Goal: Task Accomplishment & Management: Manage account settings

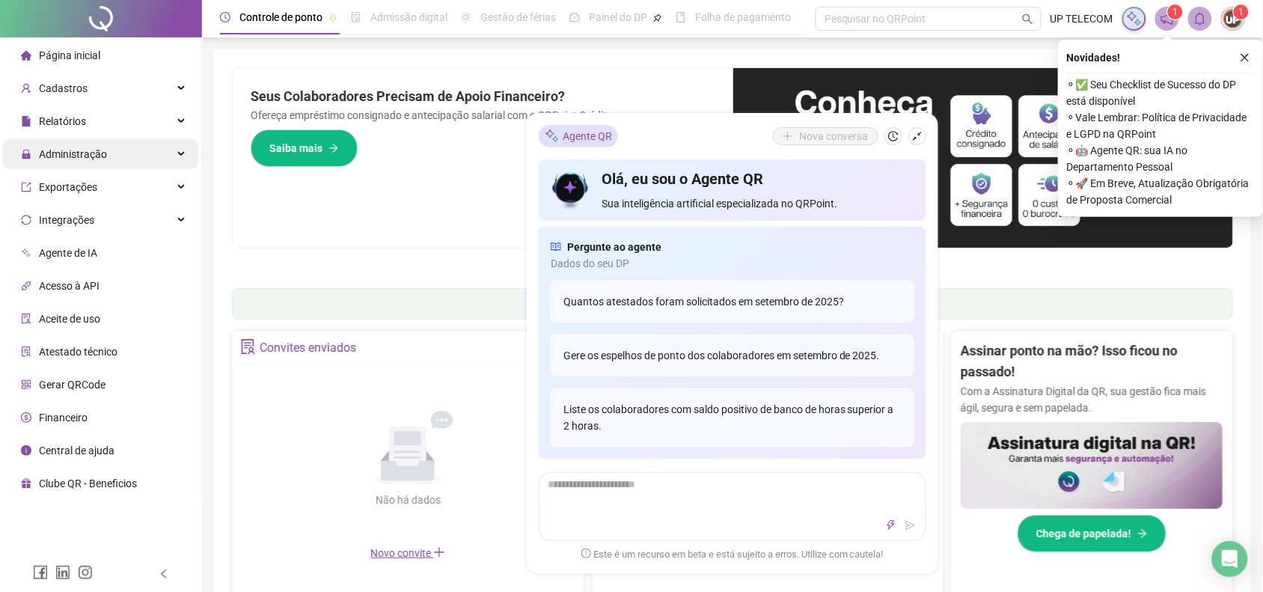
click at [107, 139] on div "Administração" at bounding box center [100, 154] width 195 height 30
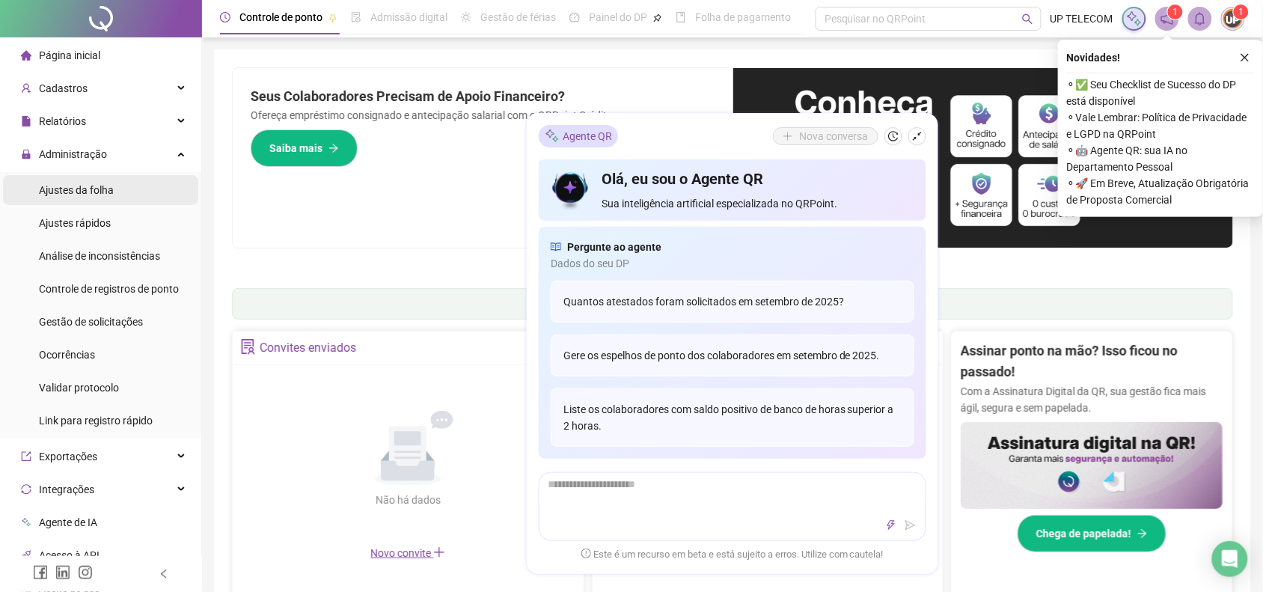
click at [127, 185] on li "Ajustes da folha" at bounding box center [100, 190] width 195 height 30
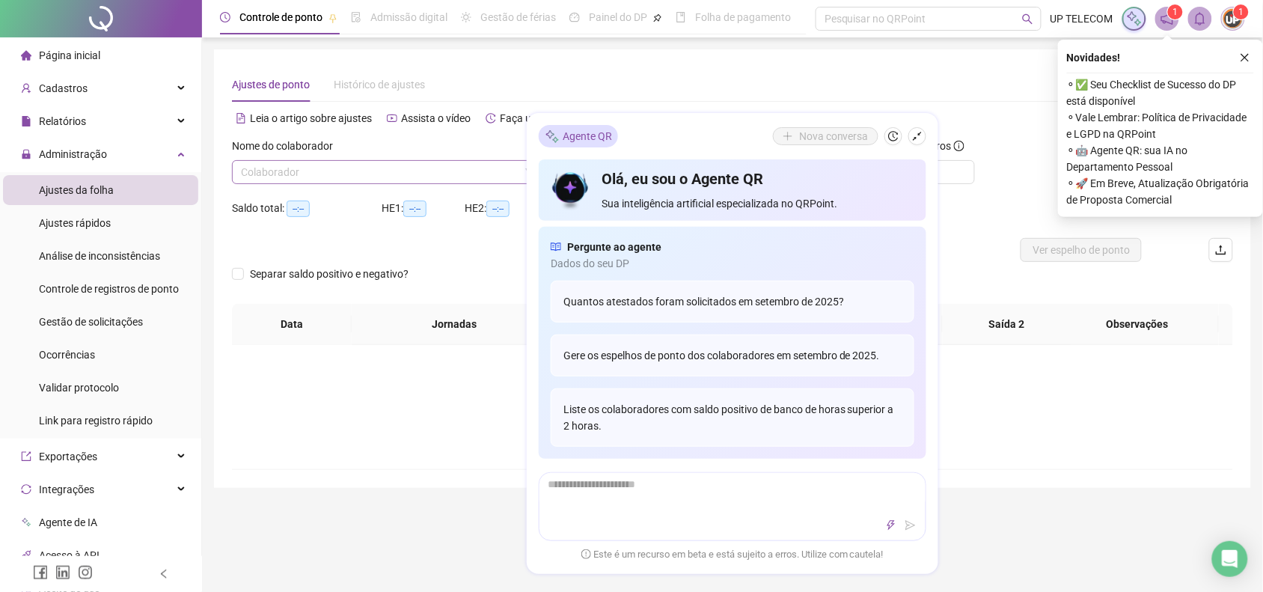
type input "**********"
click at [344, 165] on input "search" at bounding box center [388, 172] width 294 height 22
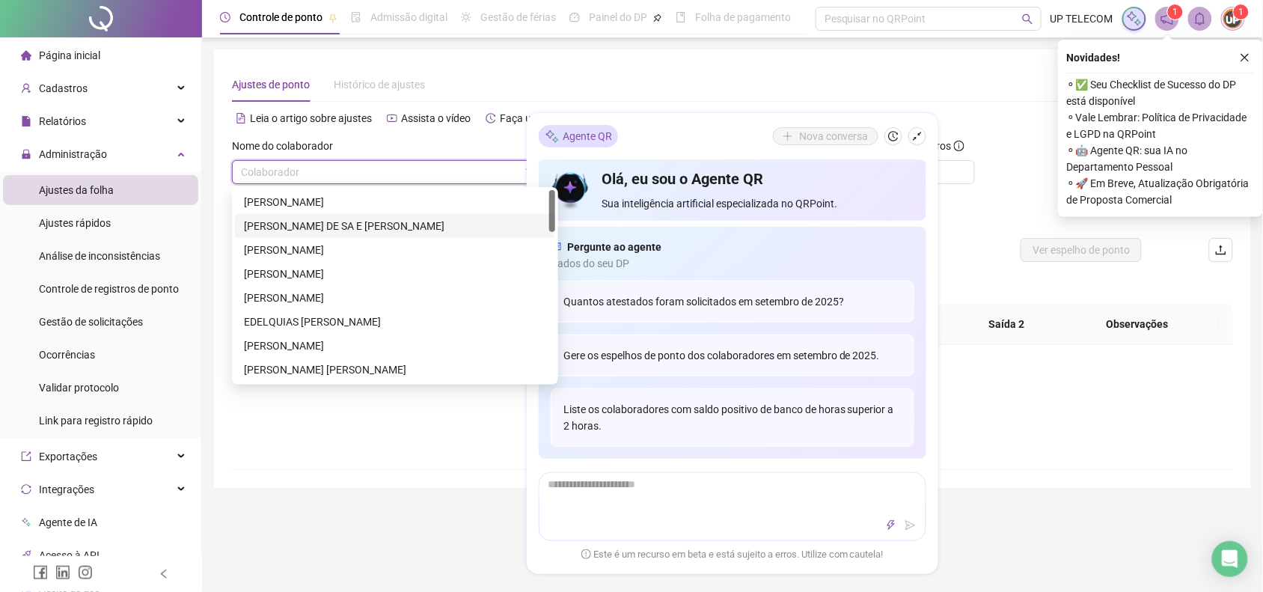
click at [332, 234] on div "[PERSON_NAME] DE SA E [PERSON_NAME]" at bounding box center [395, 226] width 320 height 24
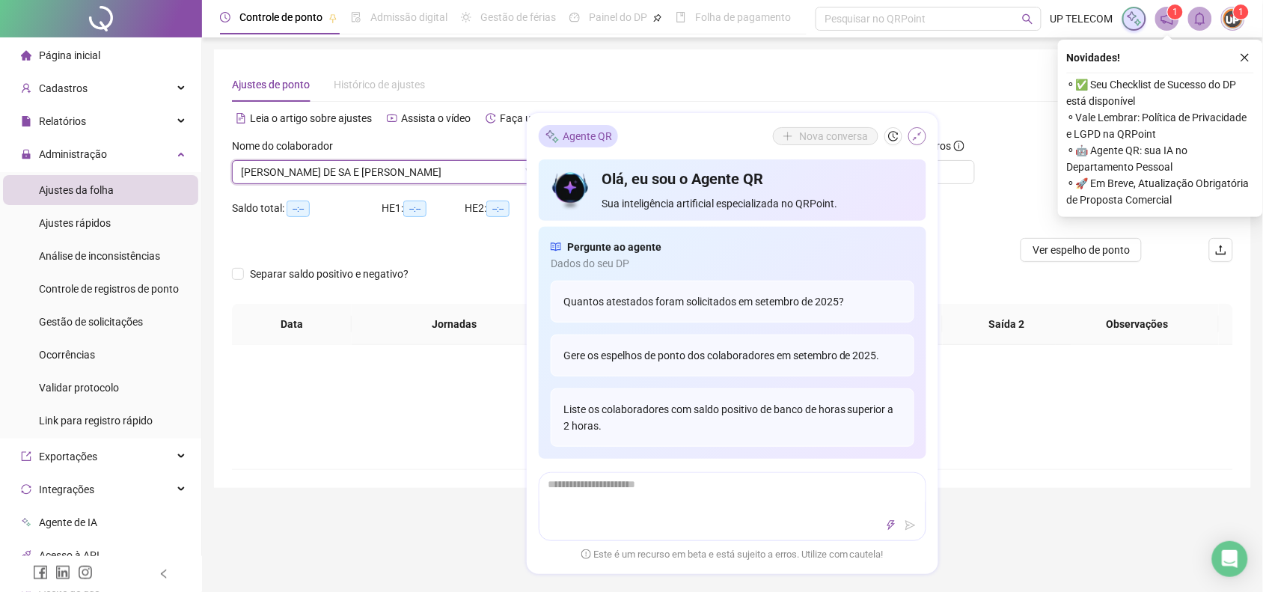
click at [918, 131] on icon "shrink" at bounding box center [917, 136] width 10 height 10
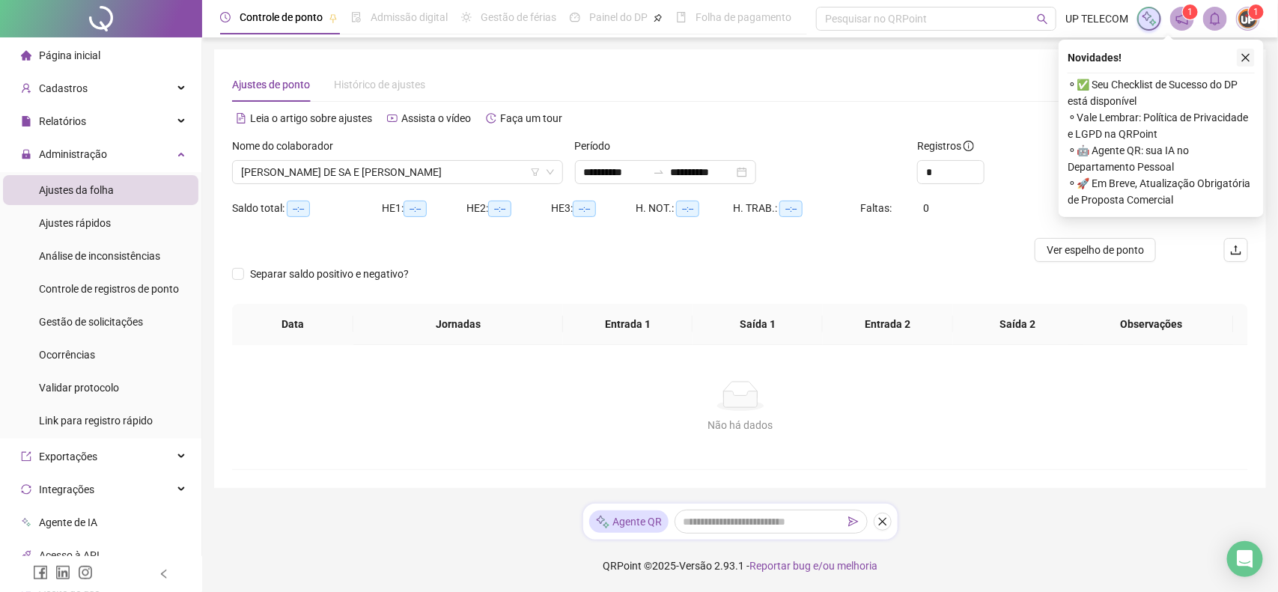
click at [1247, 55] on icon "close" at bounding box center [1245, 57] width 10 height 10
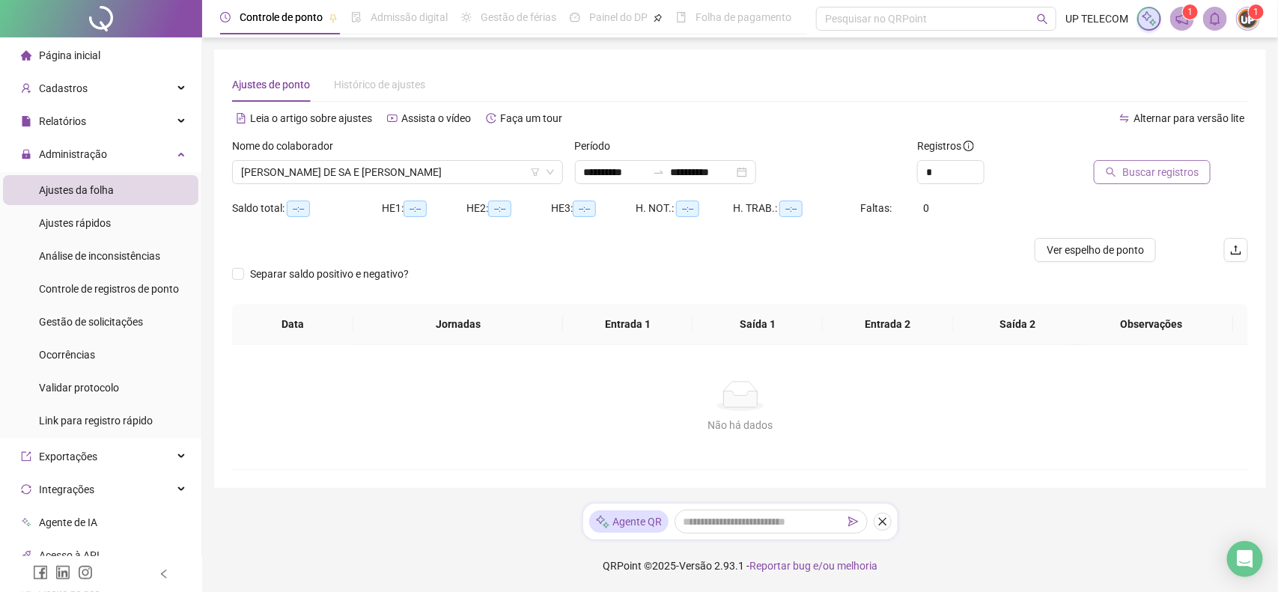
click at [1170, 167] on span "Buscar registros" at bounding box center [1160, 172] width 76 height 16
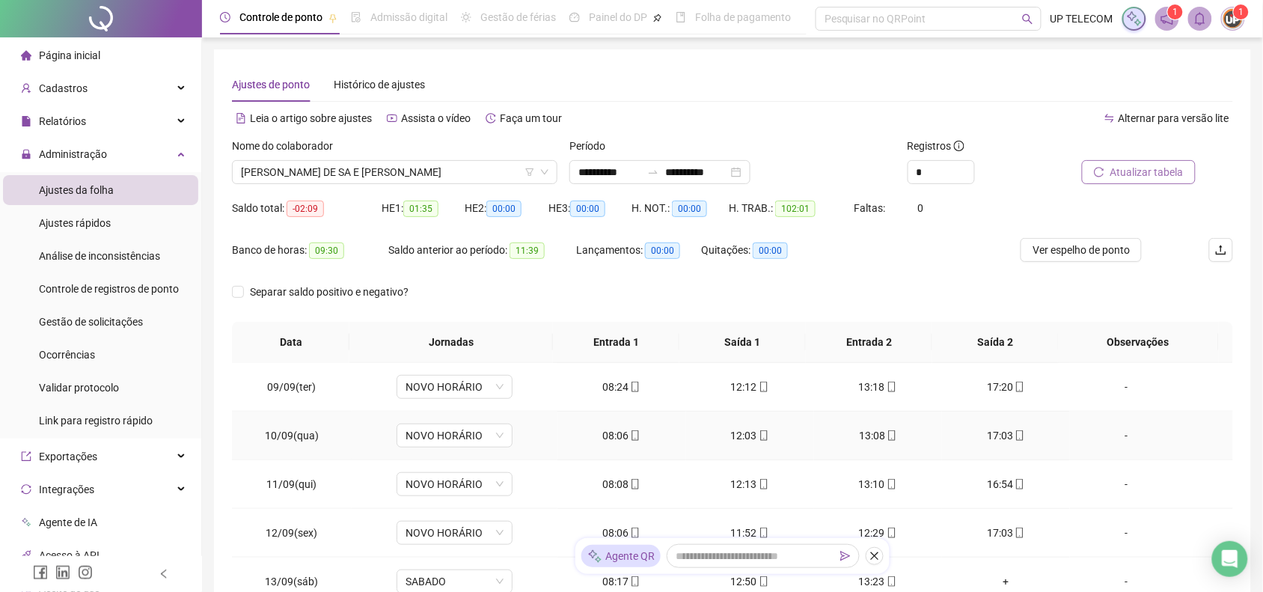
scroll to position [461, 0]
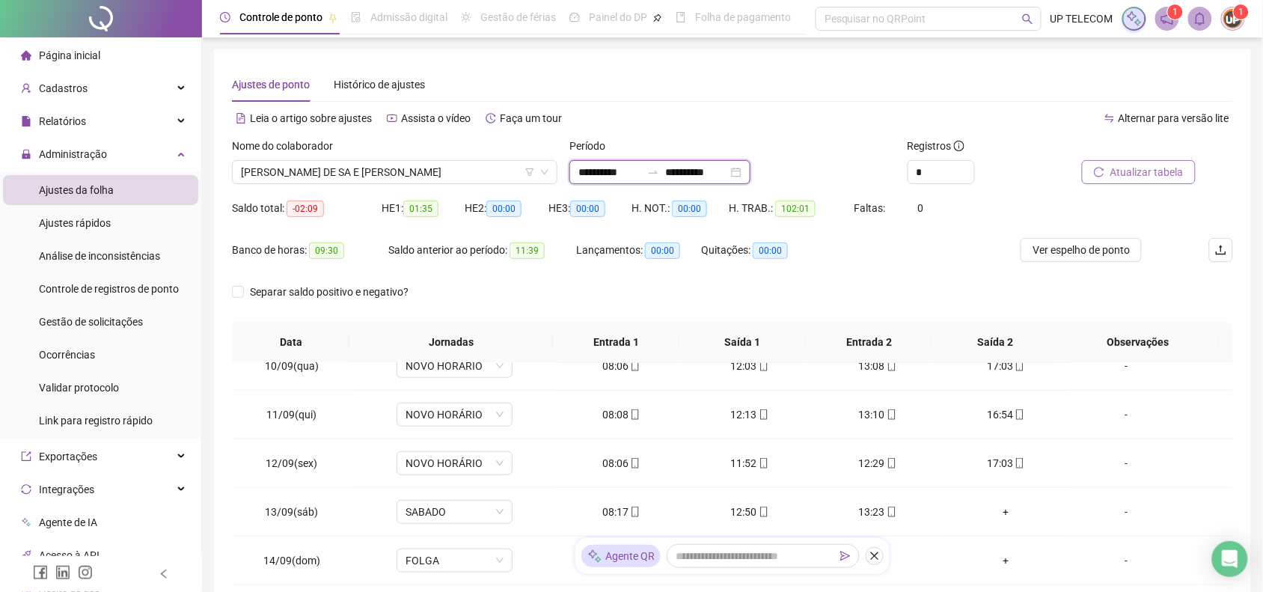
click at [723, 177] on input "**********" at bounding box center [696, 172] width 63 height 16
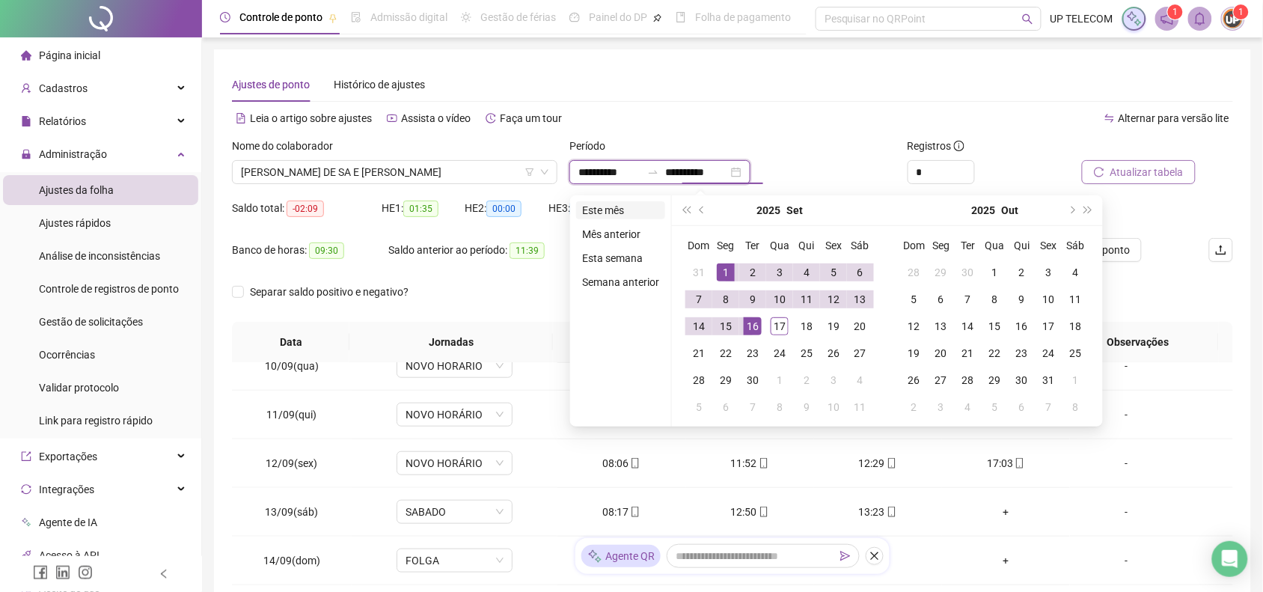
type input "**********"
click at [626, 203] on li "Este mês" at bounding box center [620, 210] width 89 height 18
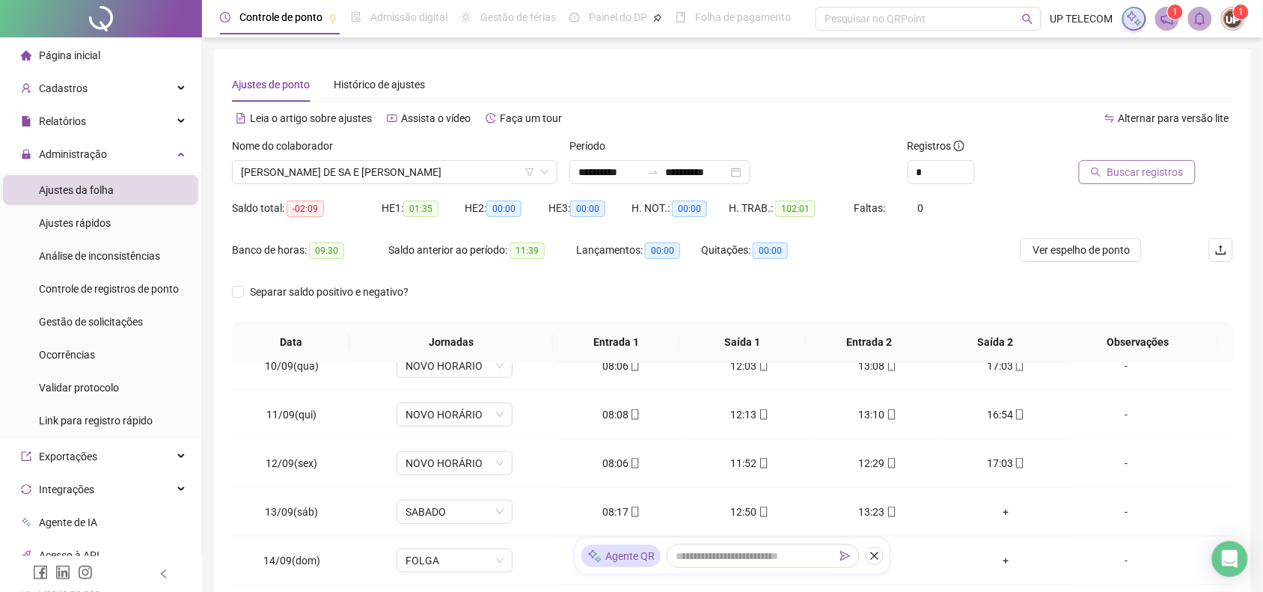
click at [1099, 174] on icon "search" at bounding box center [1096, 172] width 10 height 10
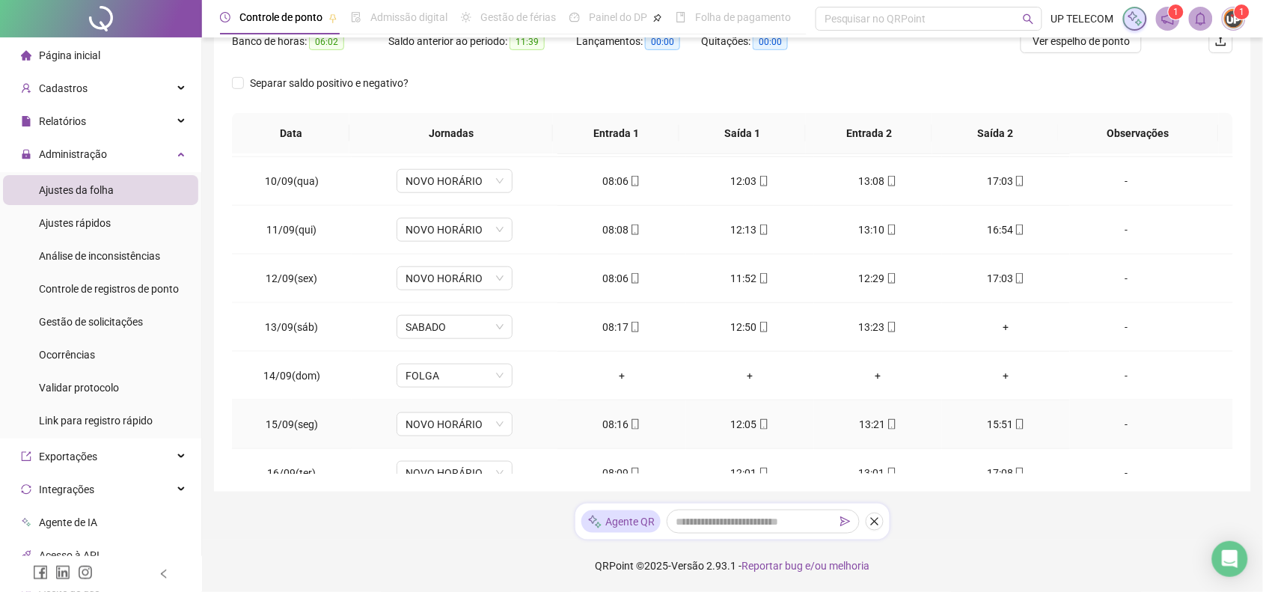
scroll to position [510, 0]
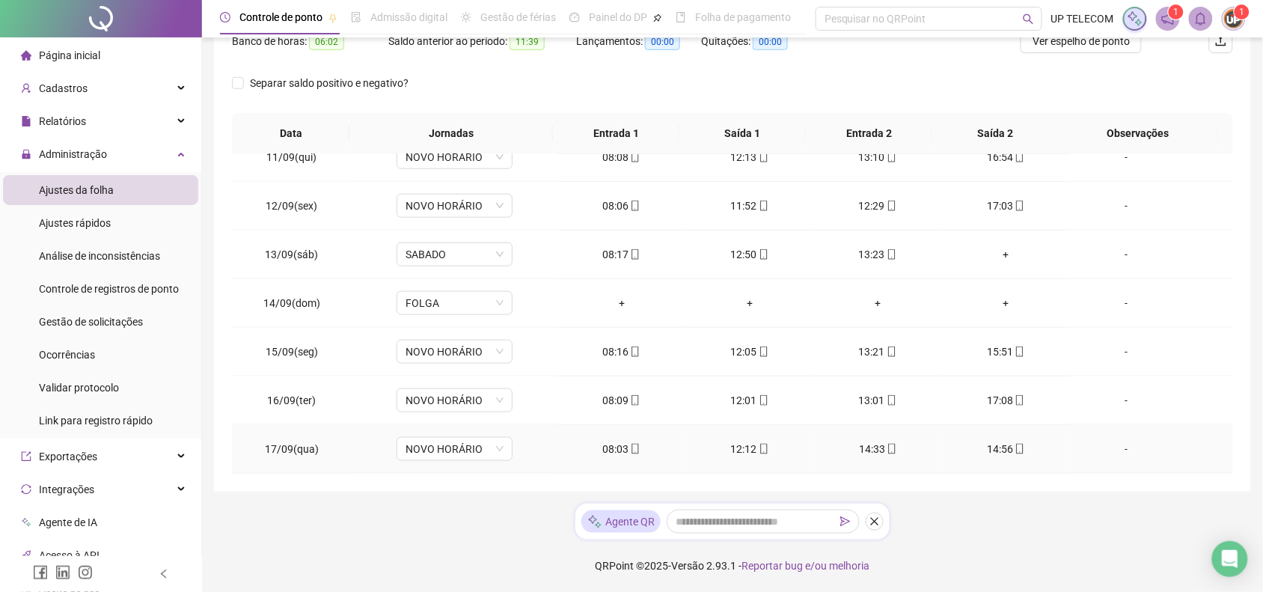
click at [861, 448] on div "14:33" at bounding box center [878, 449] width 104 height 16
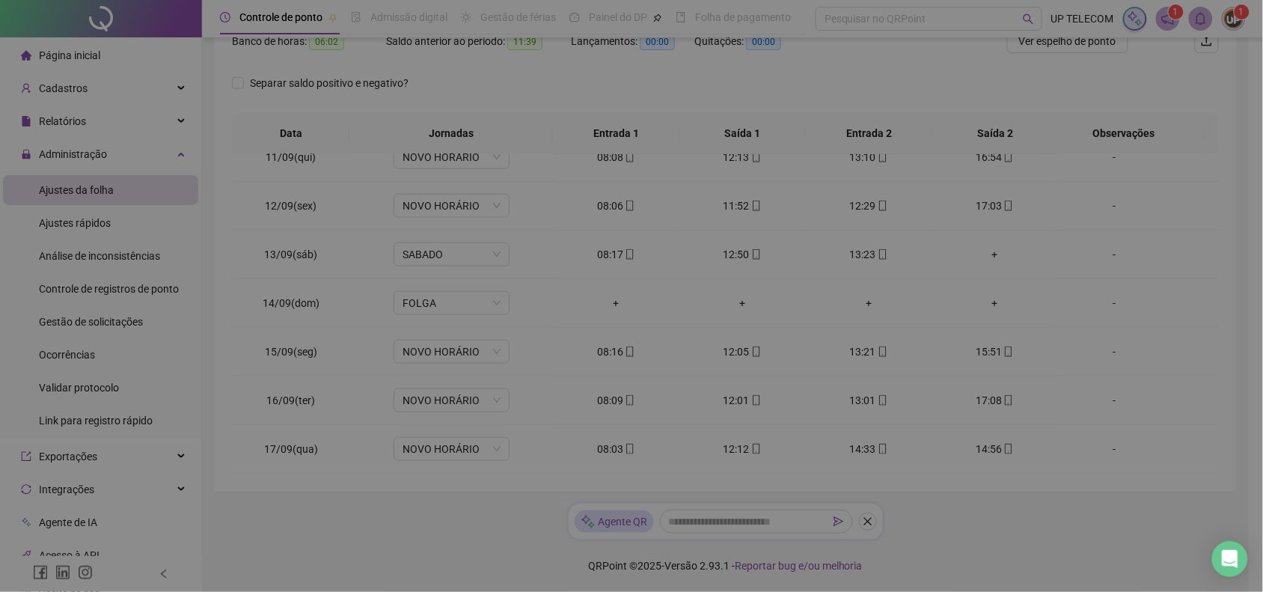
type input "**********"
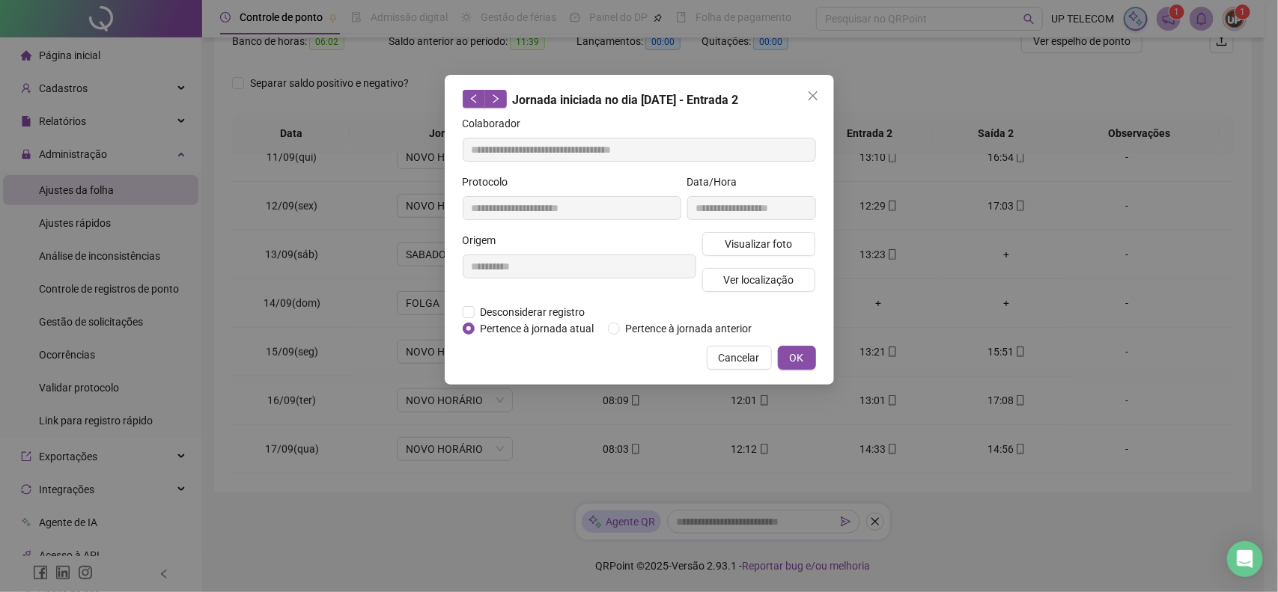
click at [554, 308] on span "Desconsiderar registro" at bounding box center [533, 312] width 117 height 16
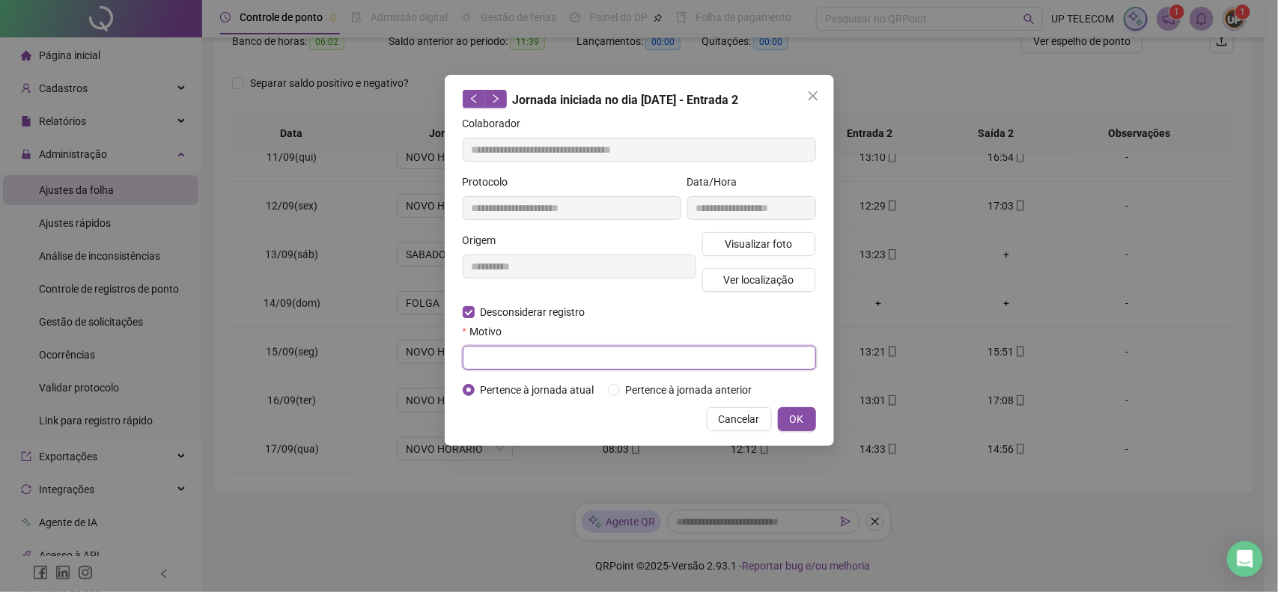
click at [533, 356] on input "text" at bounding box center [639, 358] width 353 height 24
type input "**********"
click at [791, 242] on span "Visualizar foto" at bounding box center [758, 244] width 67 height 16
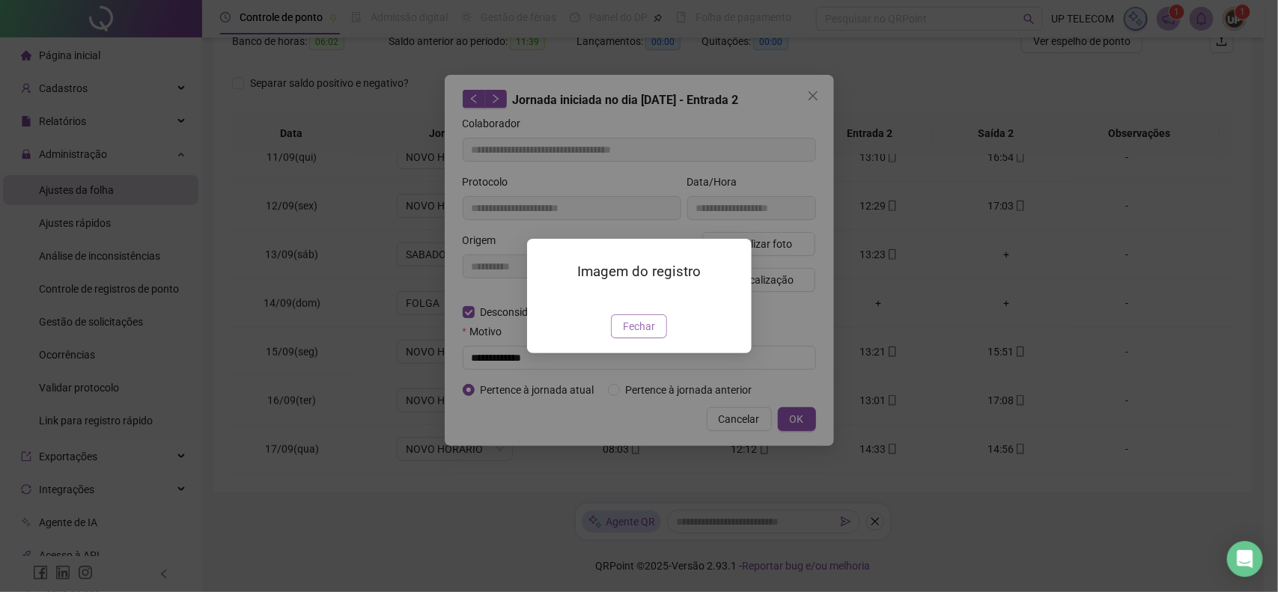
click at [642, 335] on span "Fechar" at bounding box center [639, 326] width 32 height 16
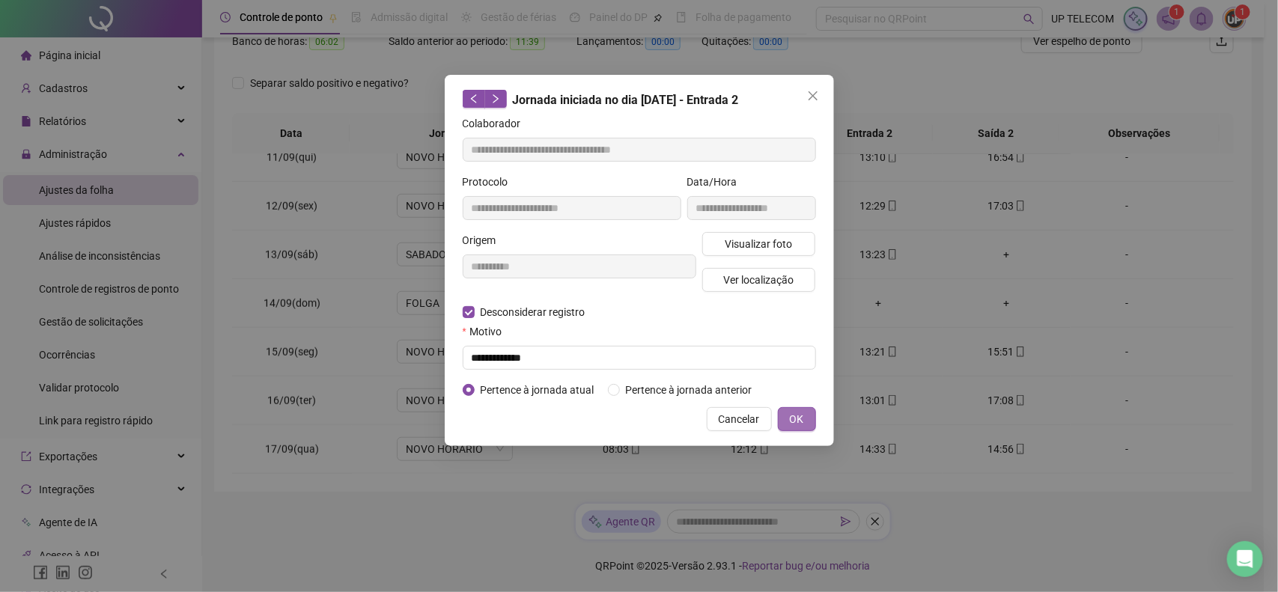
click at [792, 421] on span "OK" at bounding box center [797, 419] width 14 height 16
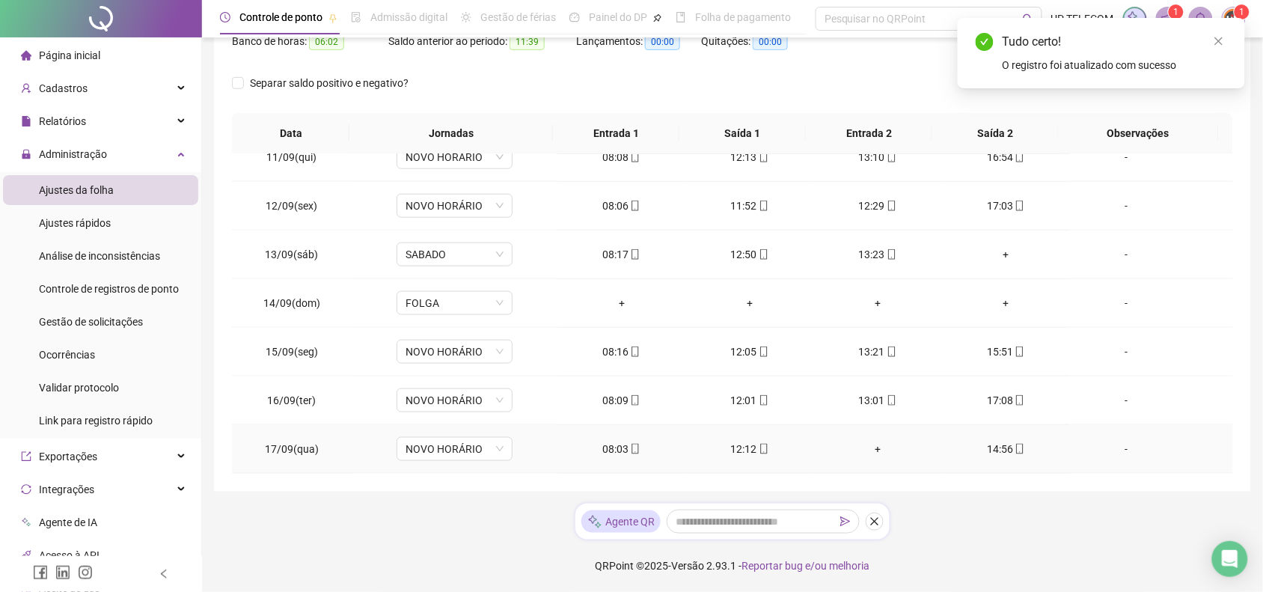
click at [994, 439] on td "14:56" at bounding box center [1006, 449] width 128 height 49
click at [994, 442] on div "14:56" at bounding box center [1006, 449] width 104 height 16
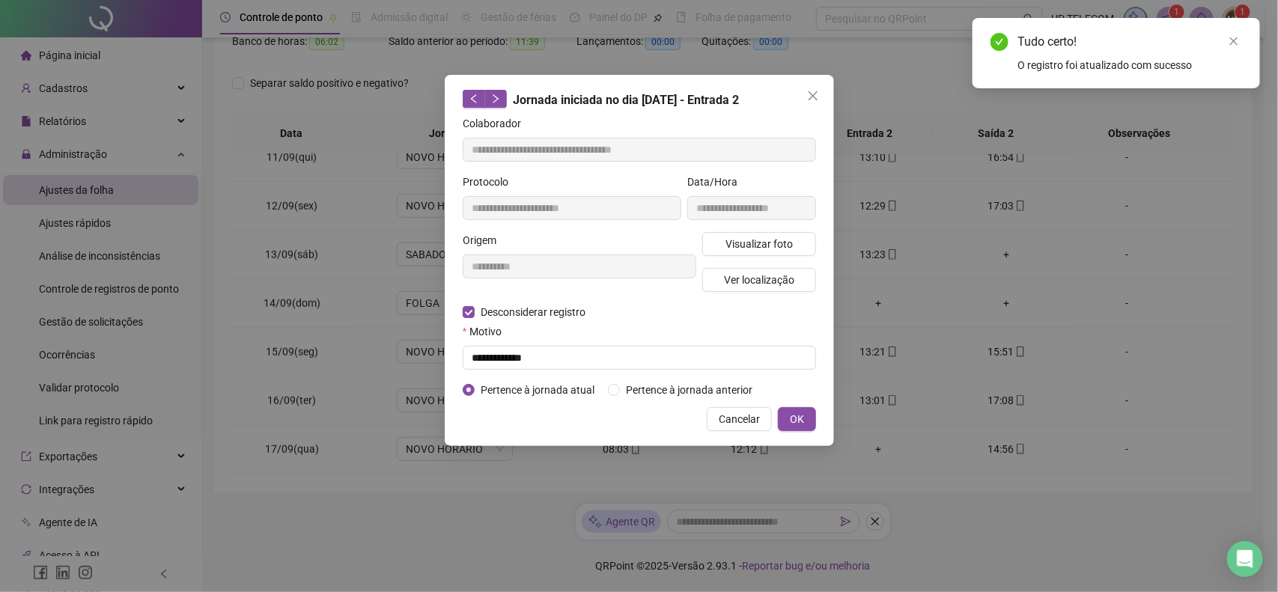
type input "**********"
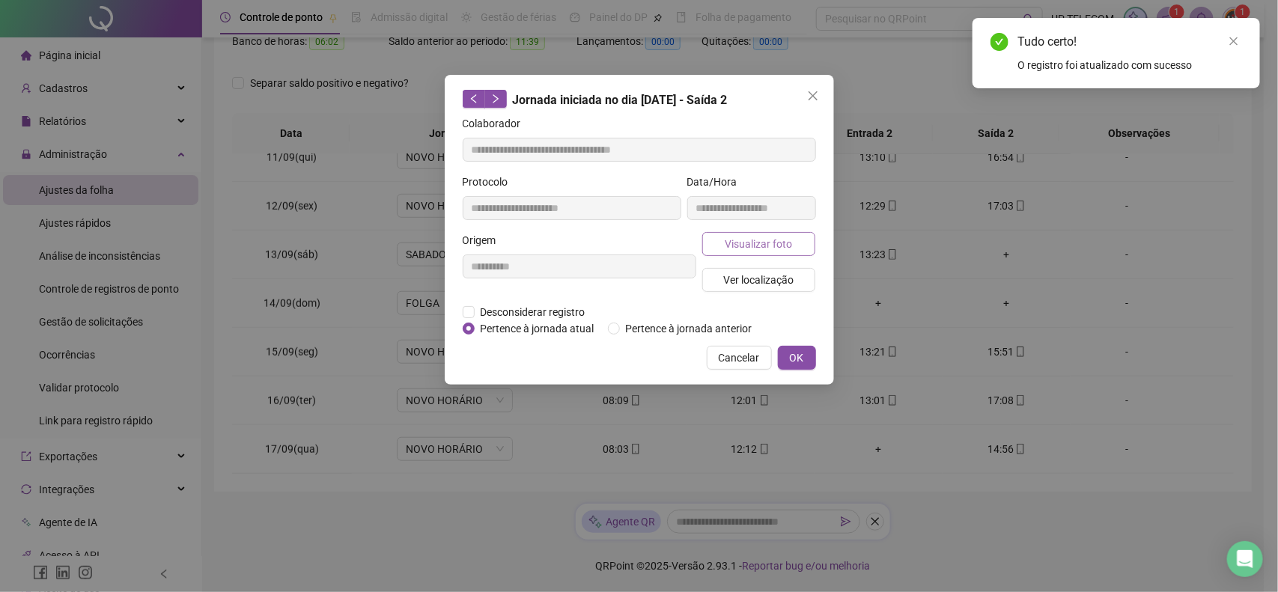
click at [777, 243] on span "Visualizar foto" at bounding box center [758, 244] width 67 height 16
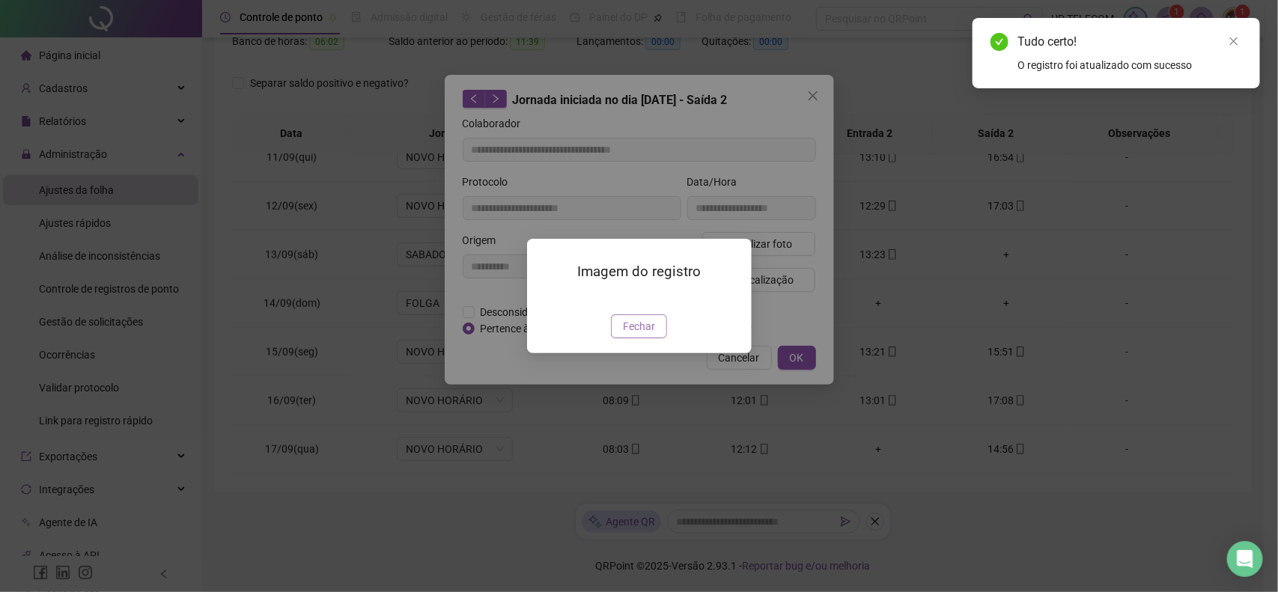
click at [632, 335] on span "Fechar" at bounding box center [639, 326] width 32 height 16
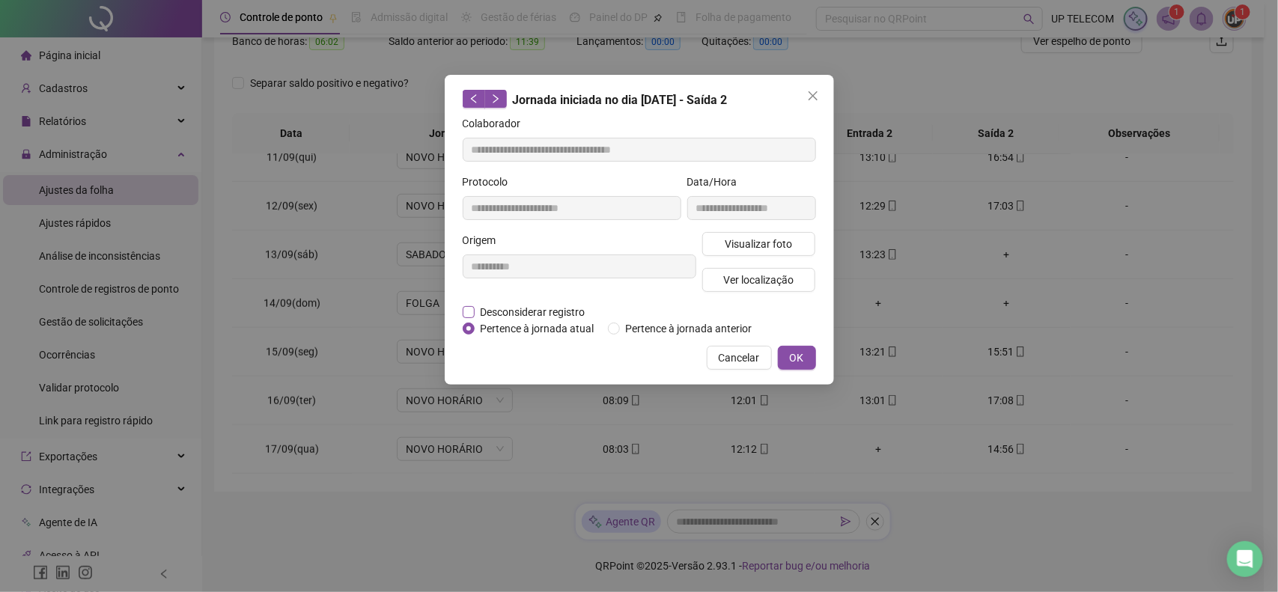
click at [495, 304] on span "Desconsiderar registro" at bounding box center [533, 312] width 117 height 16
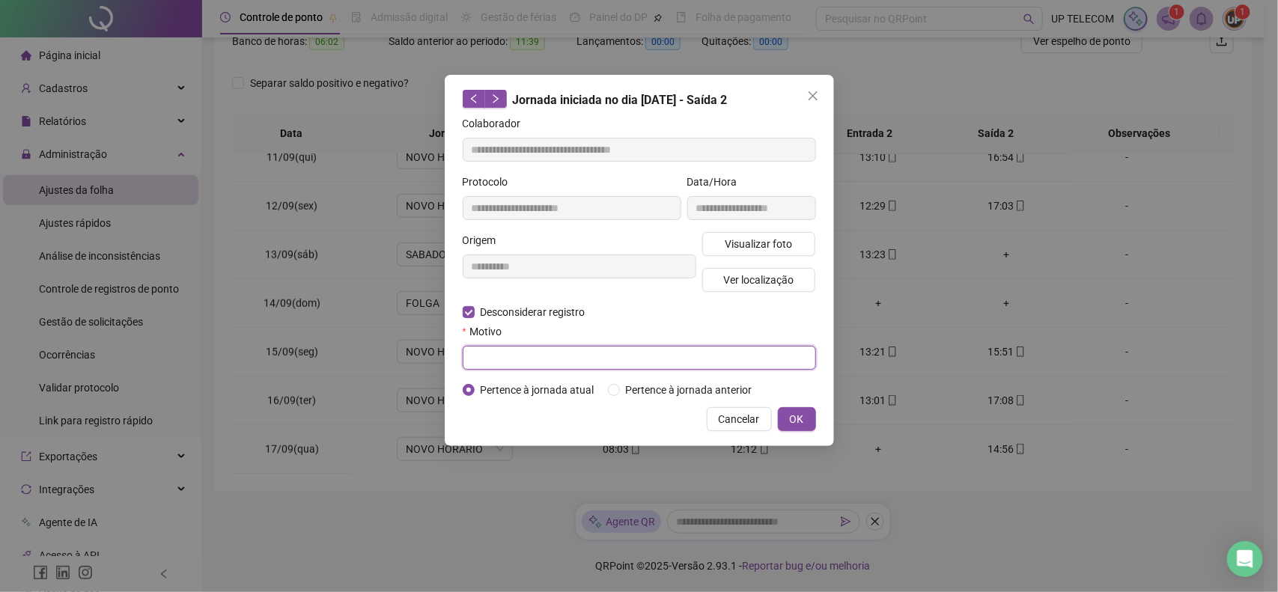
click at [533, 353] on input "text" at bounding box center [639, 358] width 353 height 24
type input "**********"
click at [790, 424] on span "OK" at bounding box center [797, 419] width 14 height 16
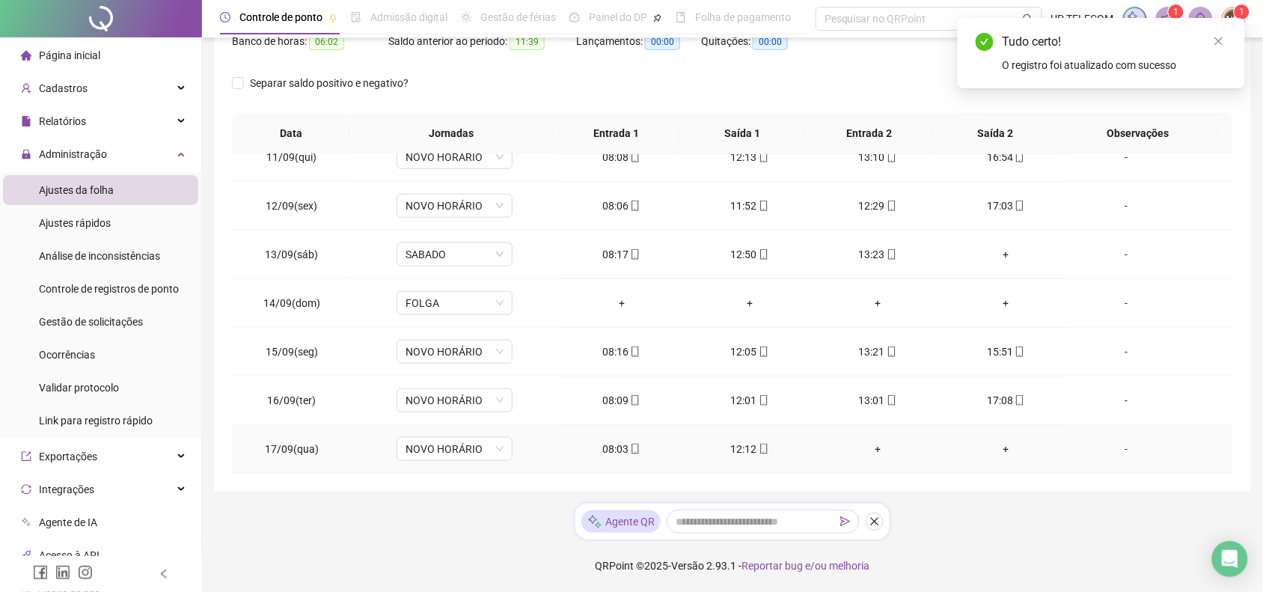
click at [1149, 450] on div "-" at bounding box center [1126, 449] width 88 height 16
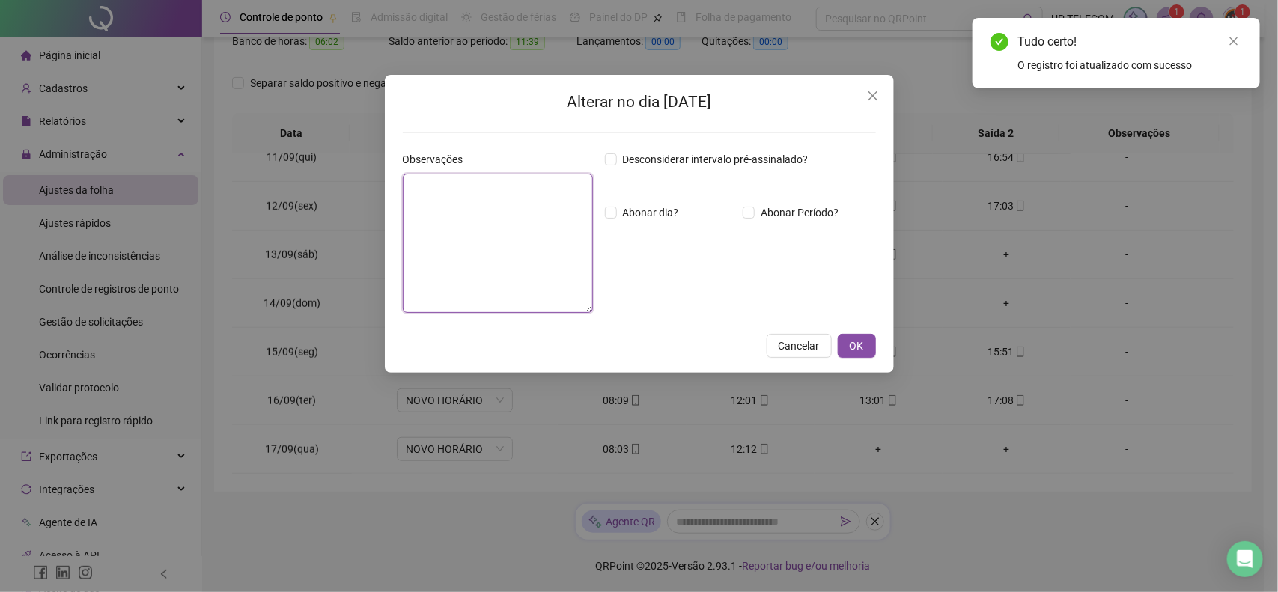
click at [511, 257] on textarea at bounding box center [498, 243] width 190 height 139
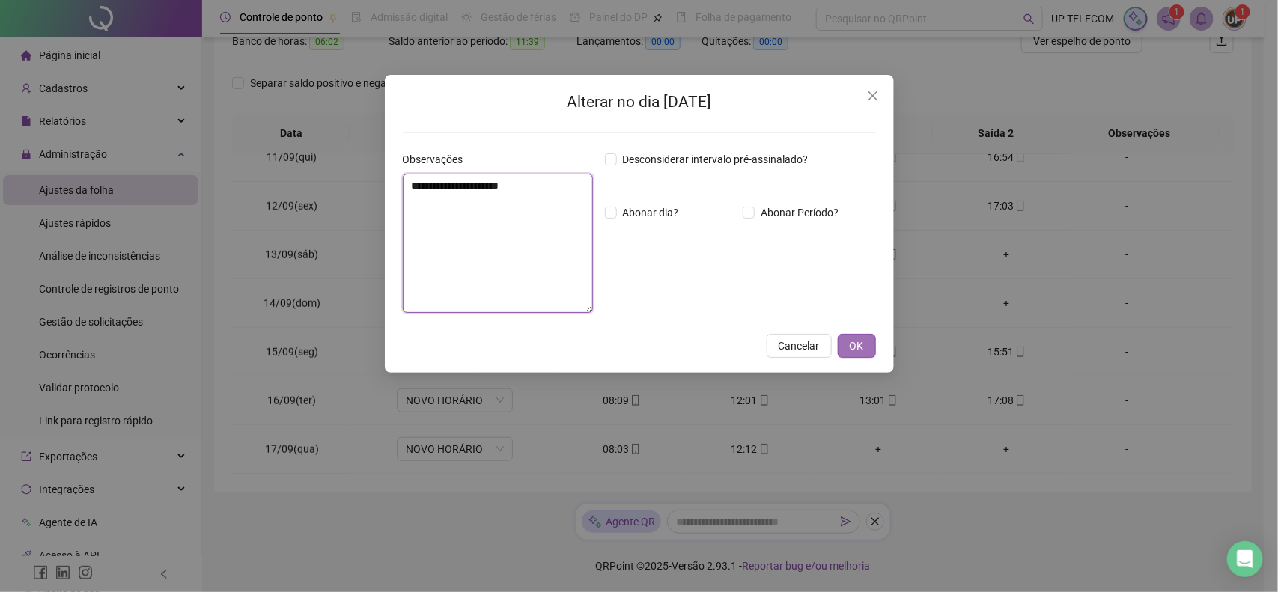
type textarea "**********"
click at [858, 345] on span "OK" at bounding box center [857, 346] width 14 height 16
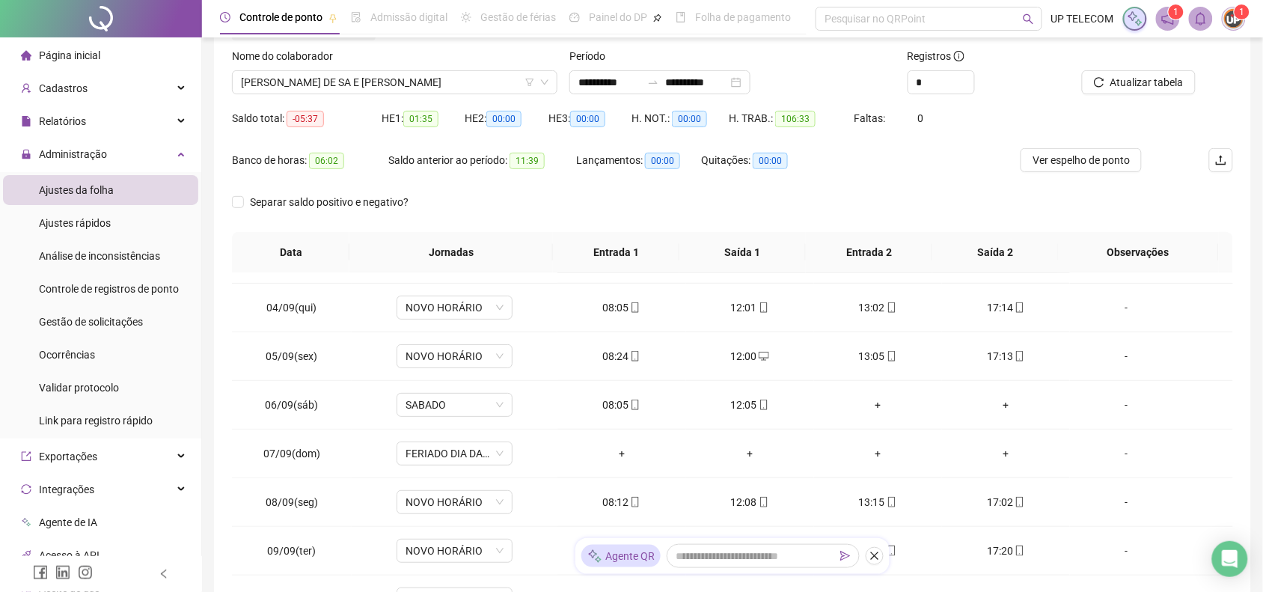
scroll to position [0, 0]
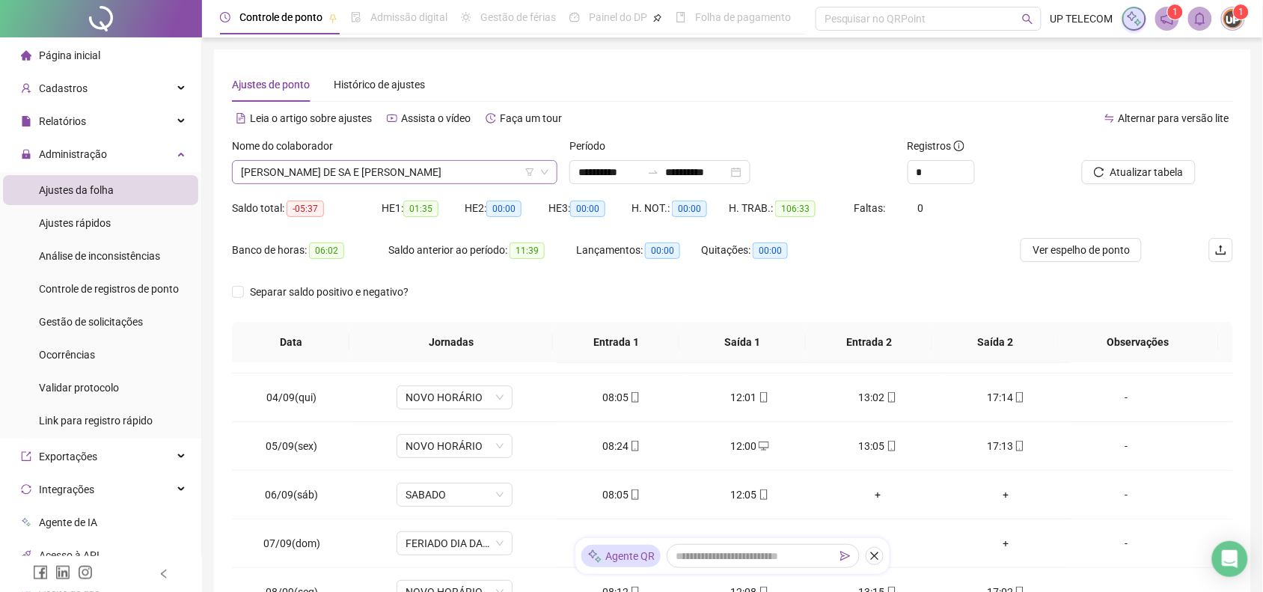
click at [391, 170] on span "[PERSON_NAME] DE SA E [PERSON_NAME]" at bounding box center [395, 172] width 308 height 22
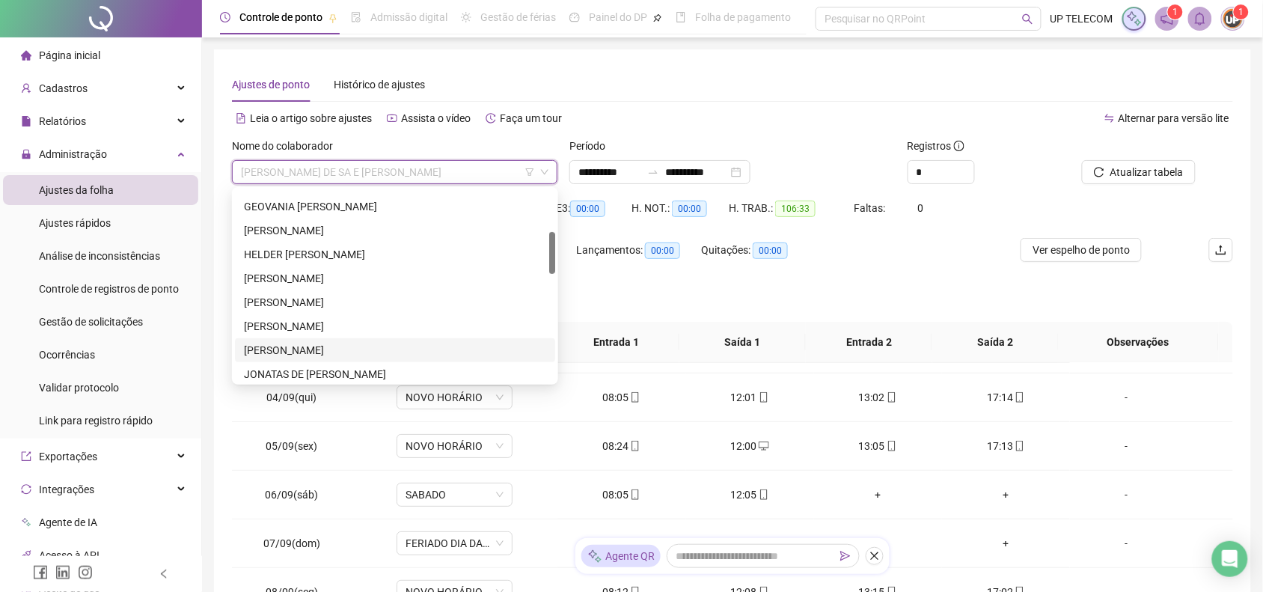
scroll to position [281, 0]
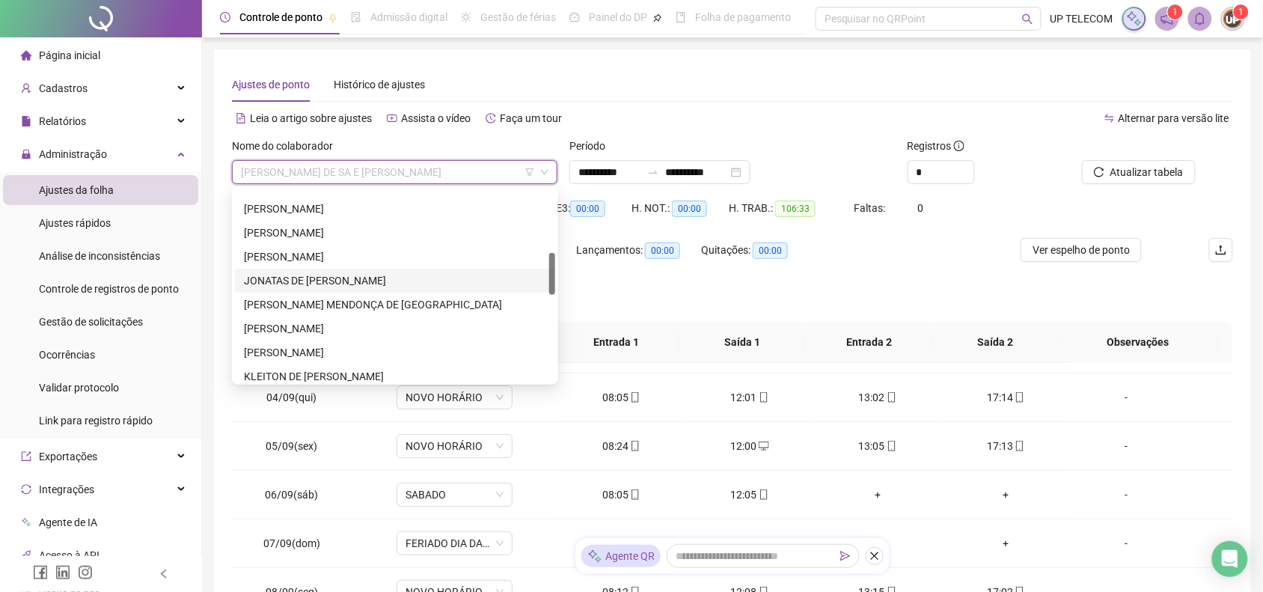
click at [309, 290] on div "JONATAS DE [PERSON_NAME]" at bounding box center [395, 281] width 320 height 24
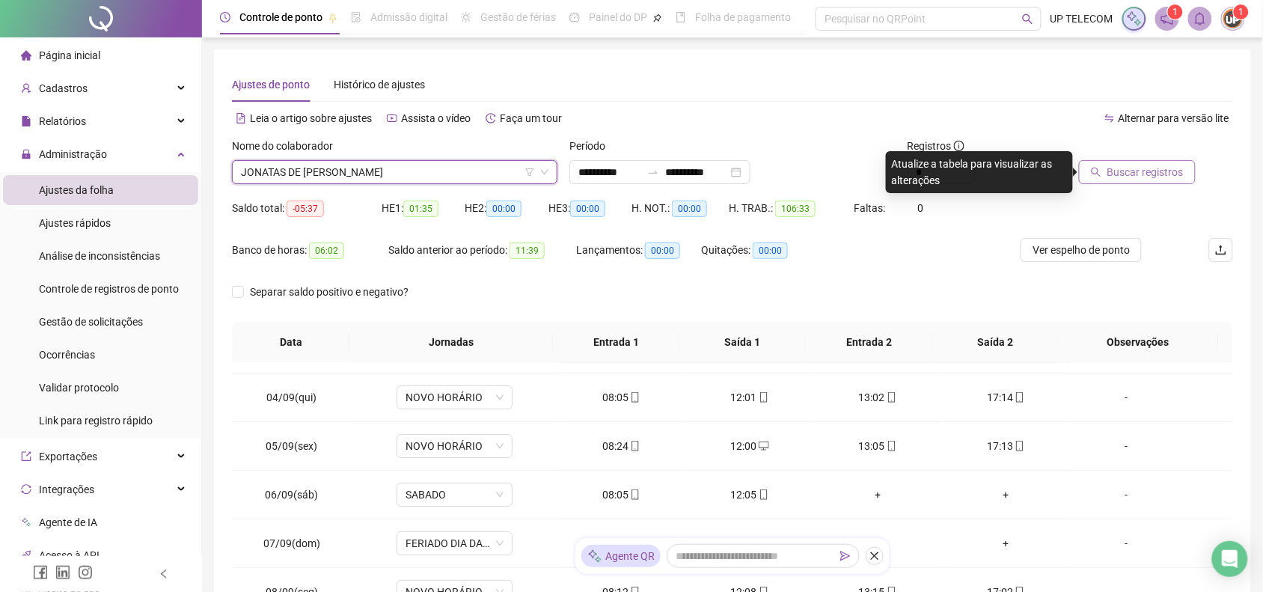
click at [1100, 162] on button "Buscar registros" at bounding box center [1137, 172] width 117 height 24
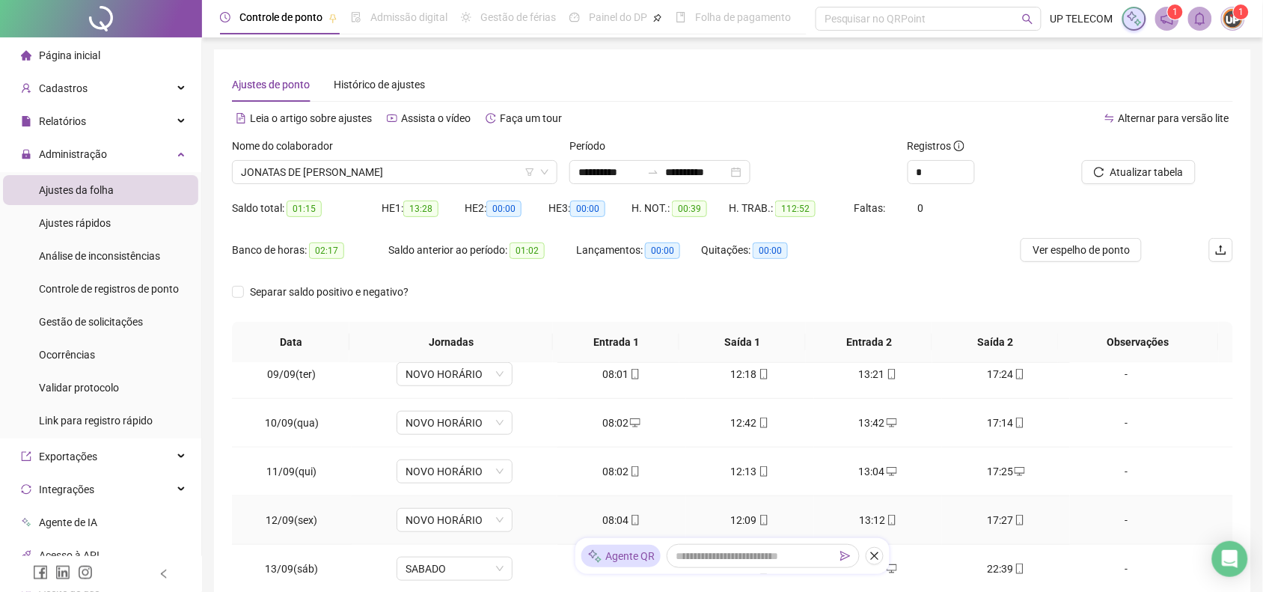
scroll to position [510, 0]
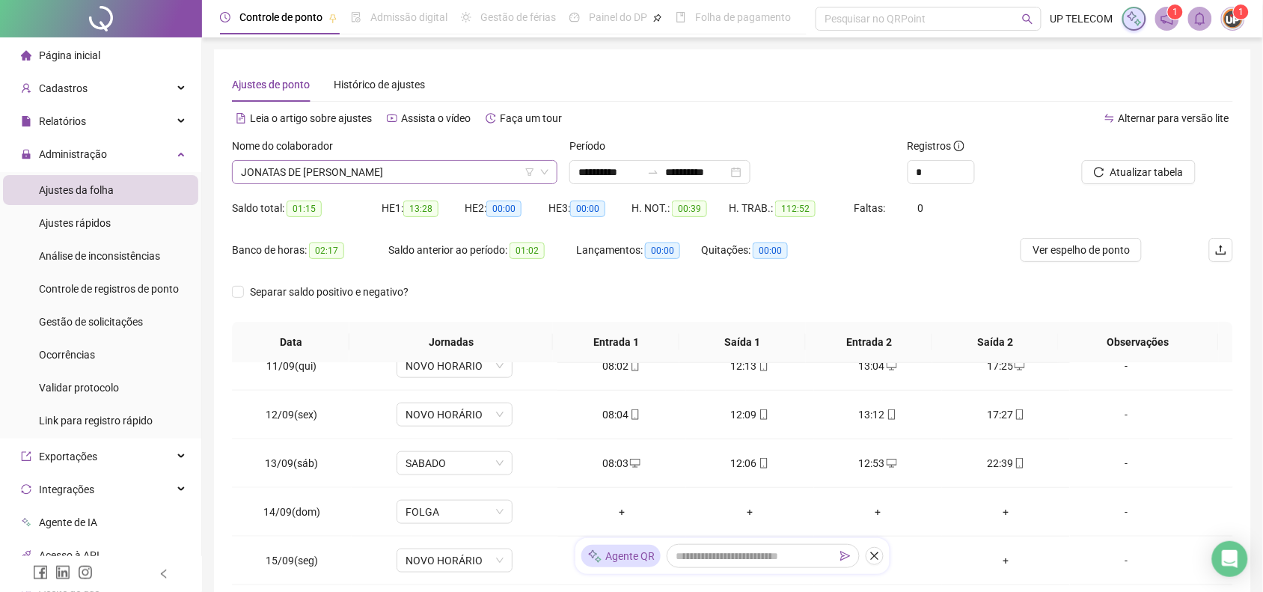
click at [296, 171] on span "JONATAS DE [PERSON_NAME]" at bounding box center [395, 172] width 308 height 22
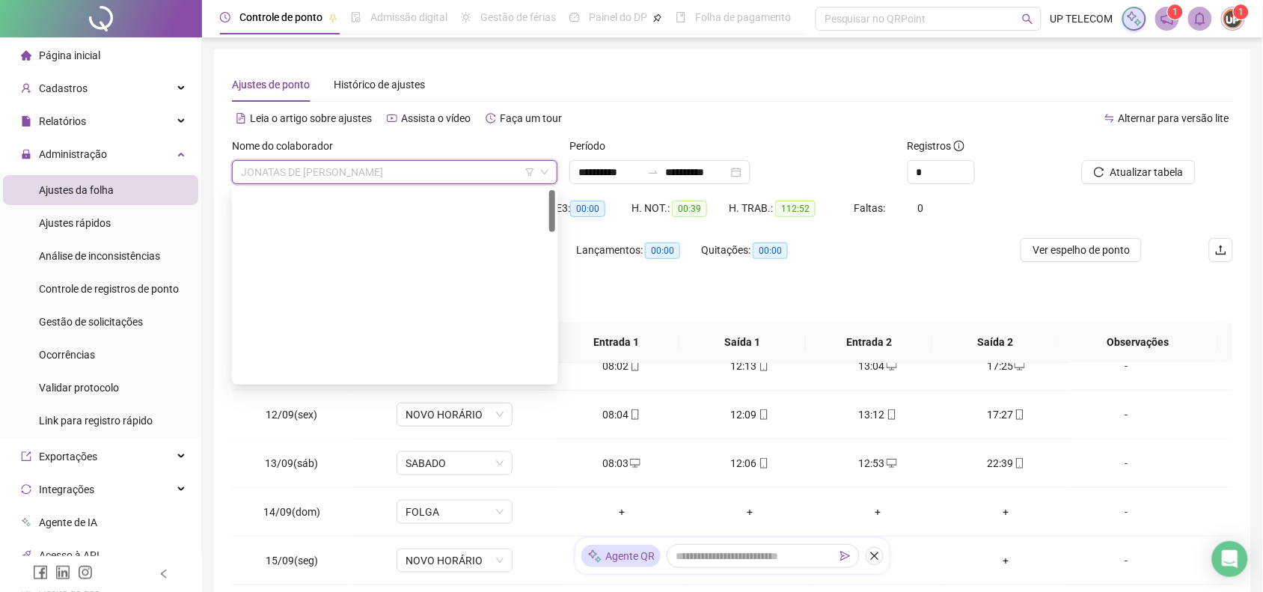
scroll to position [0, 0]
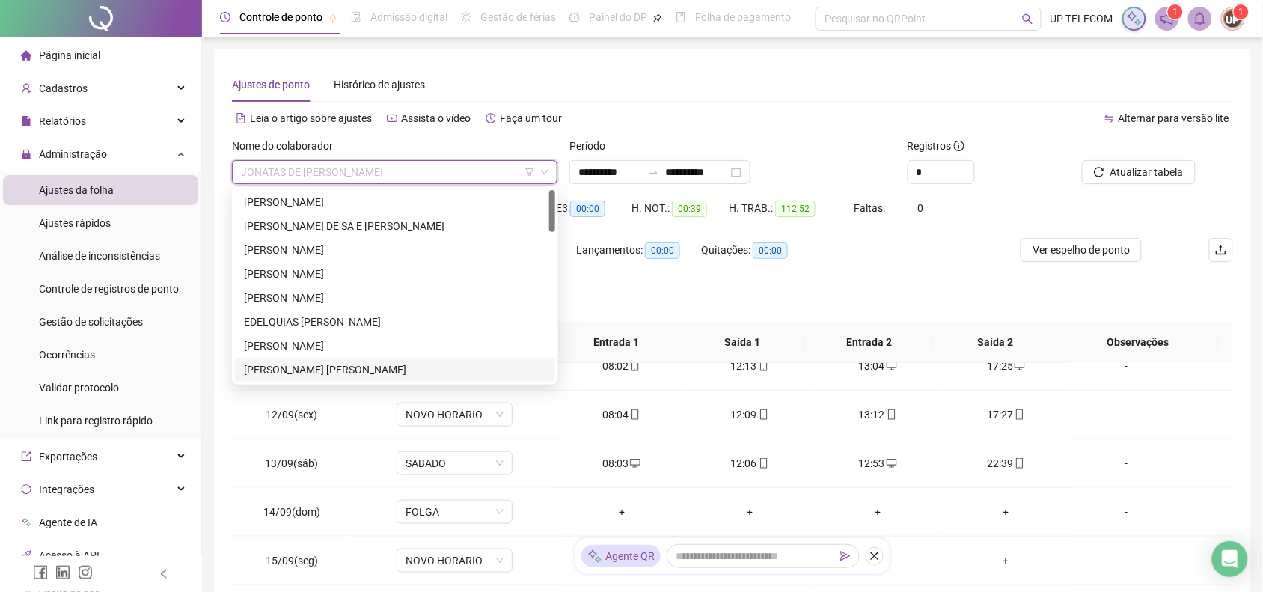
click at [314, 372] on div "[PERSON_NAME] [PERSON_NAME]" at bounding box center [395, 370] width 302 height 16
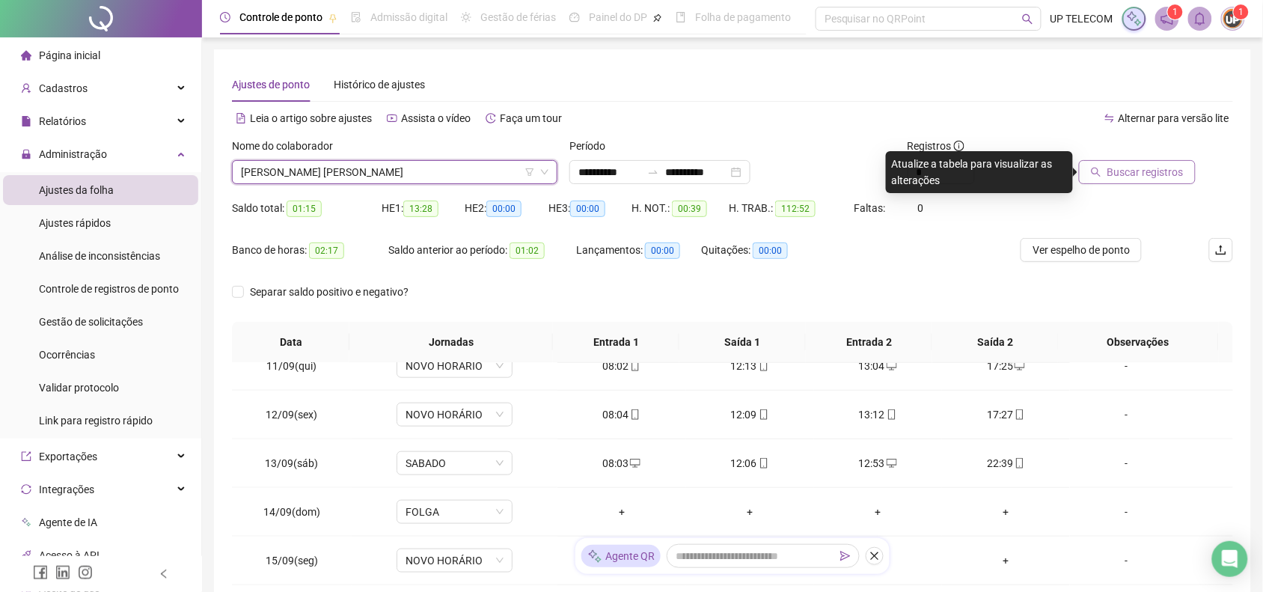
click at [1192, 173] on button "Buscar registros" at bounding box center [1137, 172] width 117 height 24
